Goal: Find contact information: Obtain details needed to contact an individual or organization

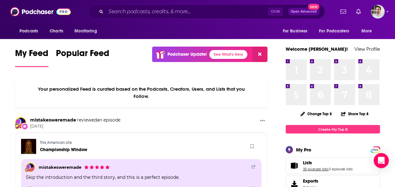
click at [313, 169] on link "35 podcast lists" at bounding box center [315, 169] width 25 height 4
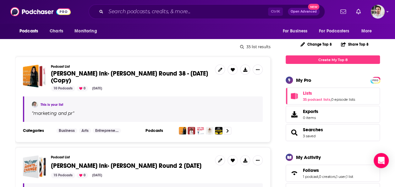
scroll to position [75, 0]
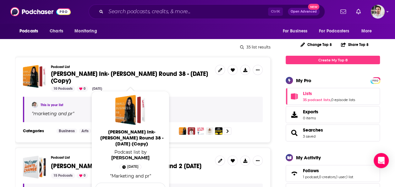
click at [122, 73] on span "Beutler Ink- William Beutler Round 38 - Aug 18, 2025 (Copy)" at bounding box center [129, 77] width 157 height 15
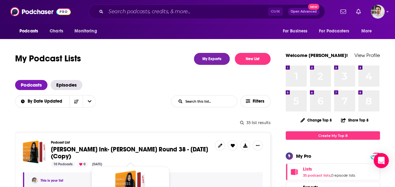
click at [100, 148] on span "Beutler Ink- William Beutler Round 38 - Aug 18, 2025 (Copy)" at bounding box center [129, 152] width 157 height 15
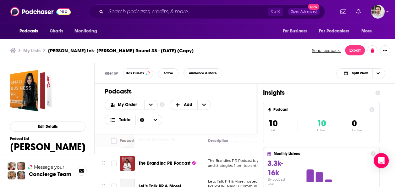
scroll to position [25, 0]
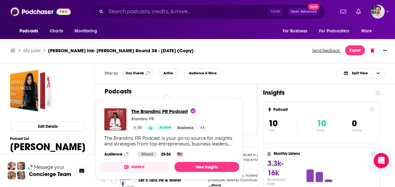
drag, startPoint x: 158, startPoint y: 157, endPoint x: 139, endPoint y: 109, distance: 51.1
click at [139, 109] on span "The Brandinc PR Podcast" at bounding box center [163, 111] width 64 height 6
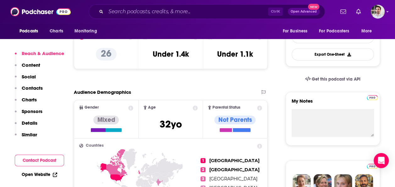
click at [30, 86] on p "Contacts" at bounding box center [32, 88] width 21 height 6
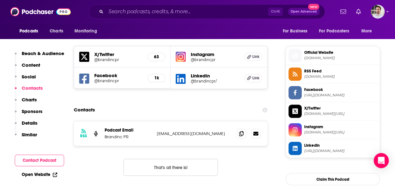
scroll to position [454, 0]
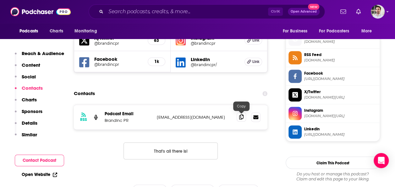
click at [244, 118] on span at bounding box center [241, 116] width 9 height 9
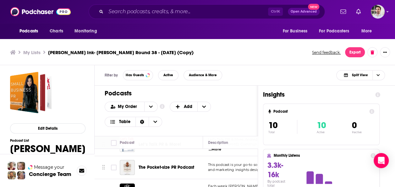
scroll to position [50, 0]
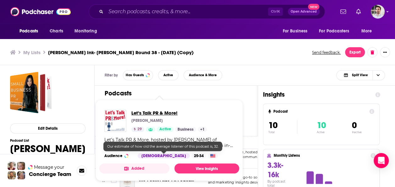
drag, startPoint x: 164, startPoint y: 155, endPoint x: 136, endPoint y: 111, distance: 51.8
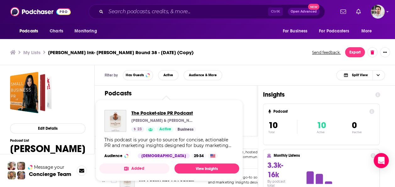
drag, startPoint x: 176, startPoint y: 181, endPoint x: 145, endPoint y: 113, distance: 74.8
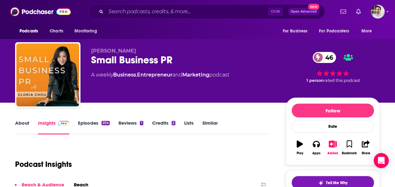
scroll to position [163, 0]
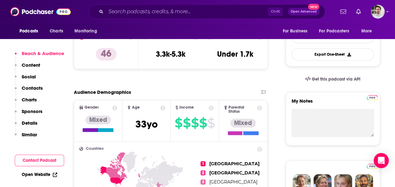
click at [31, 87] on p "Contacts" at bounding box center [32, 88] width 21 height 6
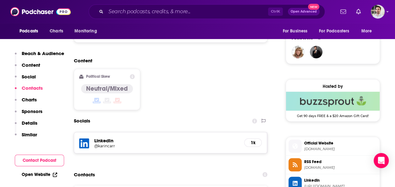
scroll to position [521, 0]
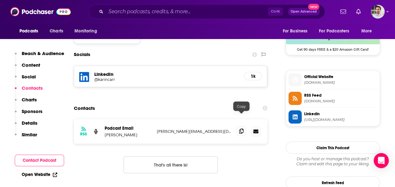
click at [244, 126] on span at bounding box center [241, 130] width 9 height 9
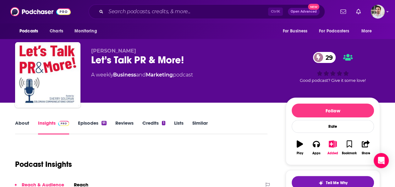
scroll to position [163, 0]
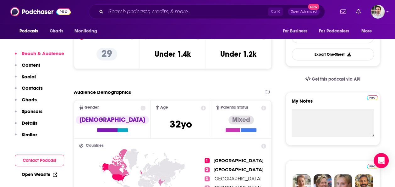
click at [38, 85] on p "Contacts" at bounding box center [32, 88] width 21 height 6
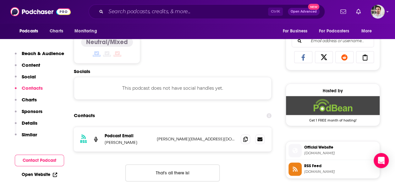
scroll to position [422, 0]
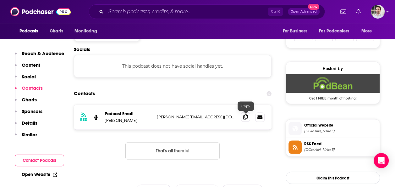
click at [243, 118] on span at bounding box center [245, 116] width 9 height 9
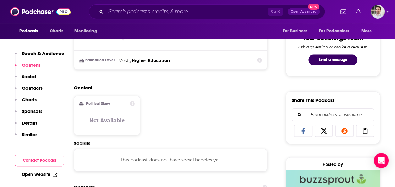
scroll to position [490, 0]
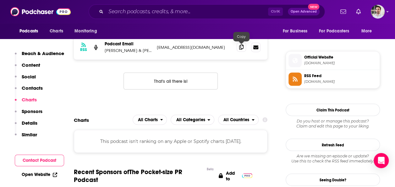
click at [239, 49] on span at bounding box center [241, 46] width 9 height 9
